Goal: Task Accomplishment & Management: Use online tool/utility

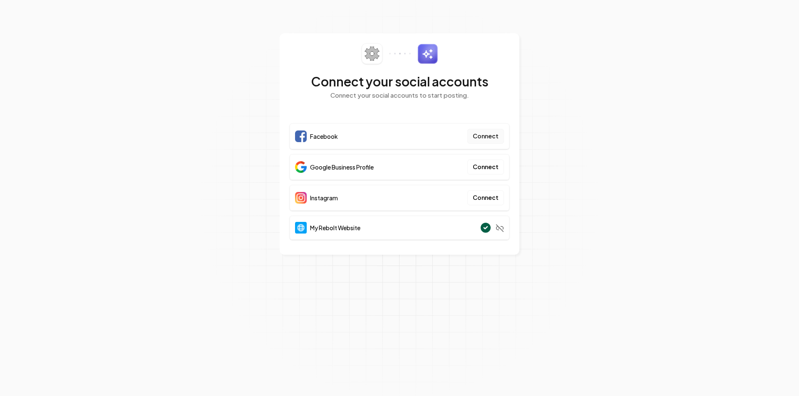
click at [486, 139] on button "Connect" at bounding box center [485, 136] width 37 height 15
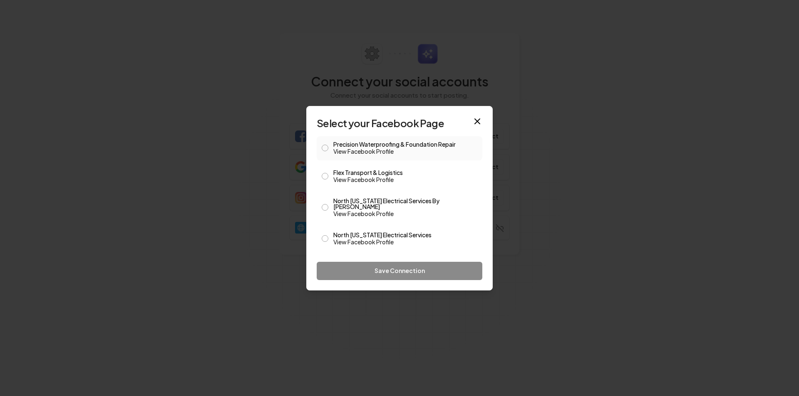
click at [325, 150] on button "Precision Waterproofing & Foundation Repair View Facebook Profile" at bounding box center [325, 148] width 7 height 7
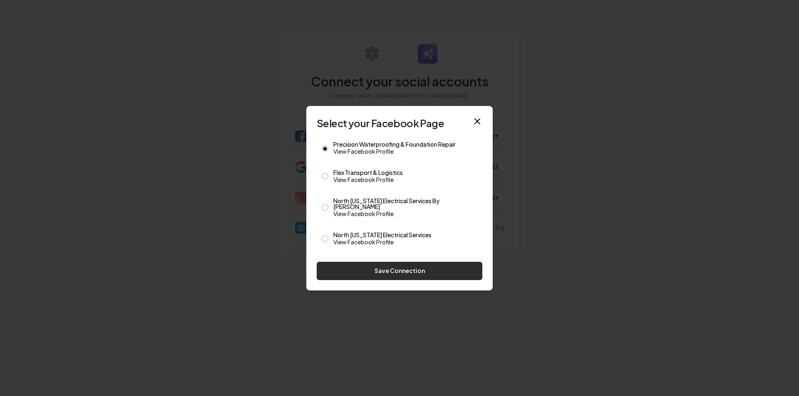
click at [426, 267] on button "Save Connection" at bounding box center [400, 271] width 166 height 18
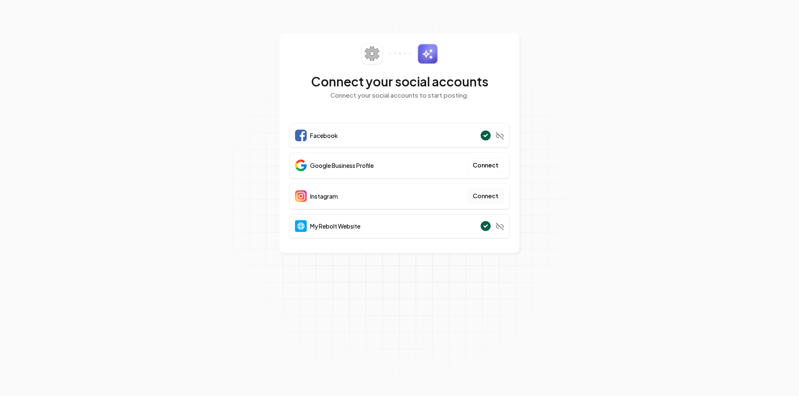
click at [491, 196] on button "Connect" at bounding box center [485, 196] width 37 height 15
click at [502, 199] on button "Connect" at bounding box center [485, 196] width 37 height 15
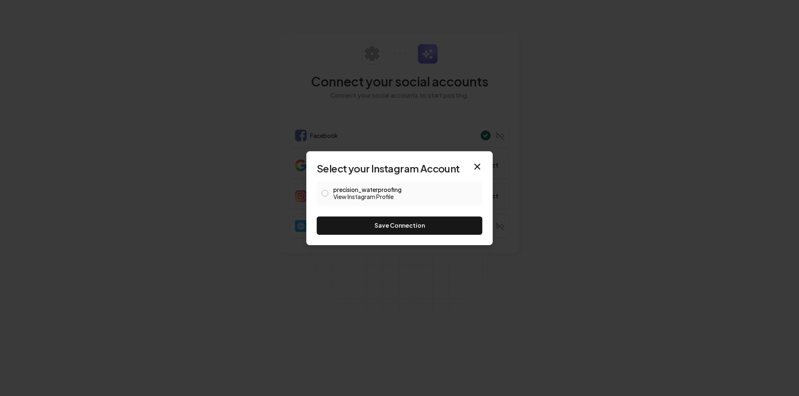
click at [322, 193] on button "precision_waterproofing View Instagram Profile" at bounding box center [325, 193] width 7 height 7
click at [450, 228] on button "Save Connection" at bounding box center [400, 226] width 166 height 18
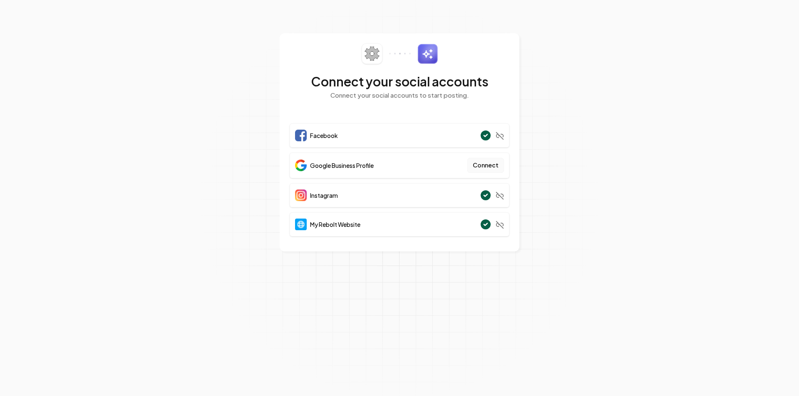
click at [494, 168] on button "Connect" at bounding box center [485, 165] width 37 height 15
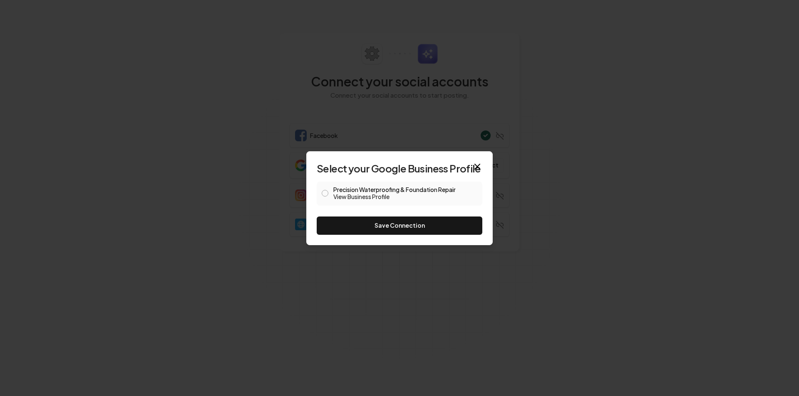
click at [325, 195] on button "Precision Waterproofing & Foundation Repair View Business Profile" at bounding box center [325, 193] width 7 height 7
click at [407, 227] on button "Save Connection" at bounding box center [400, 226] width 166 height 18
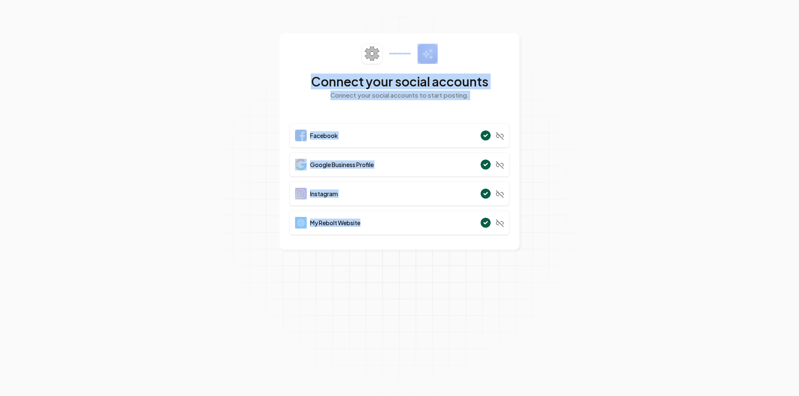
drag, startPoint x: 211, startPoint y: 28, endPoint x: 654, endPoint y: 318, distance: 529.9
click at [682, 351] on section "Connect your social accounts Connect your social accounts to start posting. Fac…" at bounding box center [399, 198] width 799 height 396
click at [652, 271] on section "Connect your social accounts Connect your social accounts to start posting. Fac…" at bounding box center [399, 198] width 799 height 396
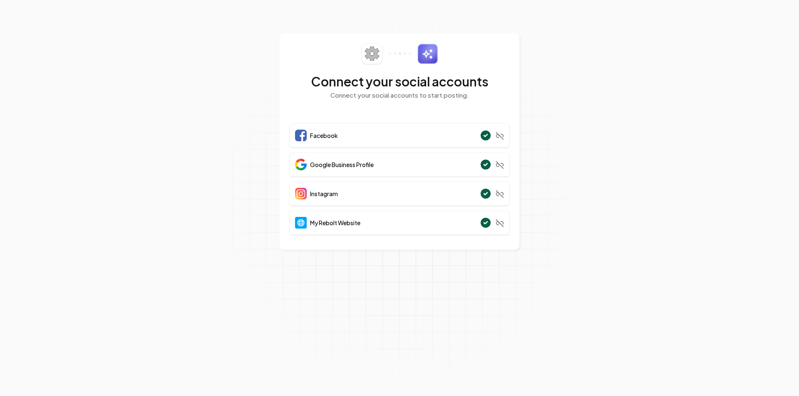
click at [318, 62] on div "Connect your social accounts Connect your social accounts to start posting." at bounding box center [400, 76] width 220 height 67
